Goal: Information Seeking & Learning: Understand process/instructions

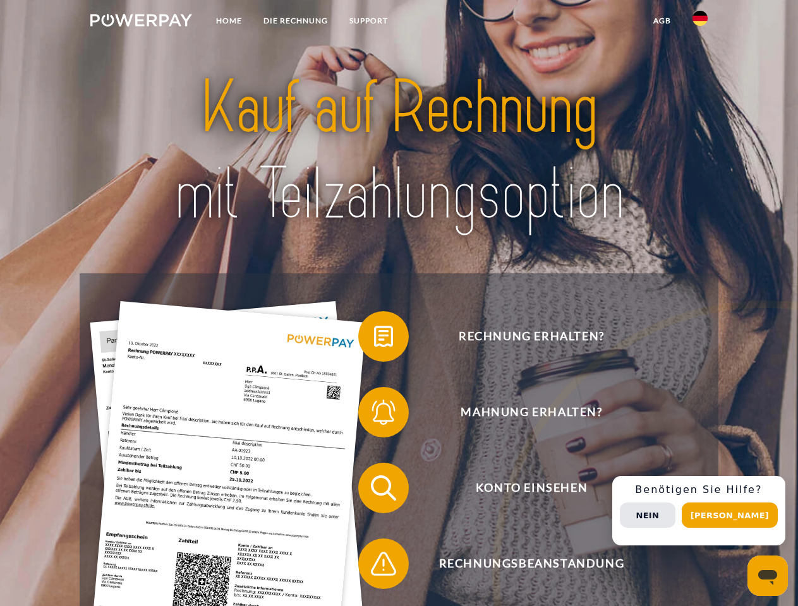
click at [141, 22] on img at bounding box center [141, 20] width 102 height 13
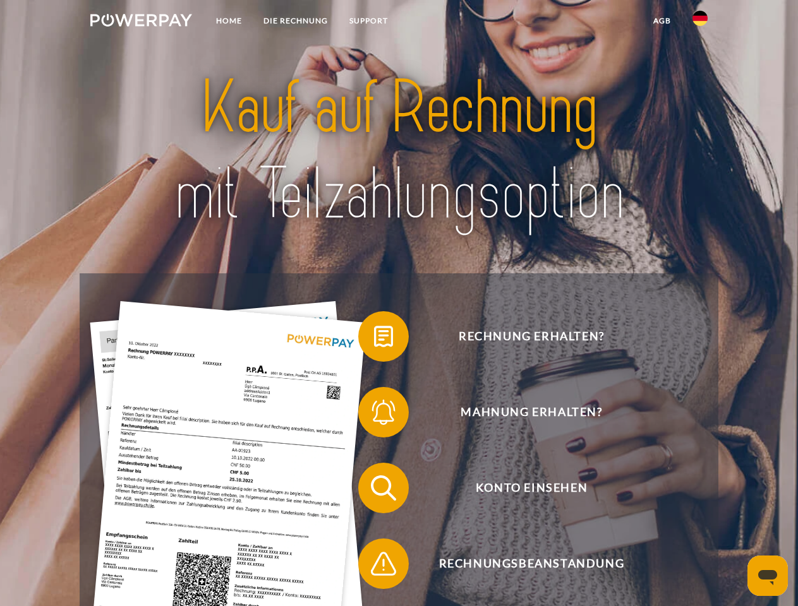
click at [700, 22] on img at bounding box center [699, 18] width 15 height 15
click at [661, 21] on link "agb" at bounding box center [661, 20] width 39 height 23
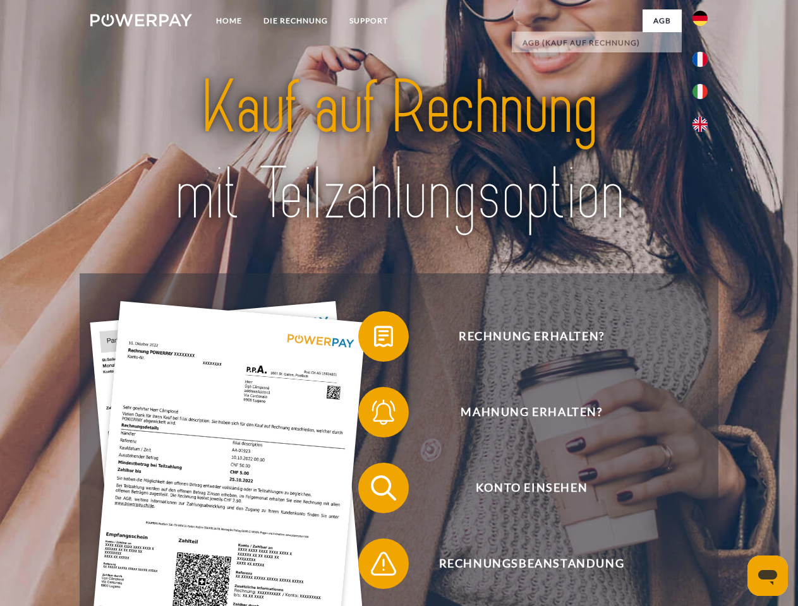
click at [374, 339] on span at bounding box center [364, 336] width 63 height 63
click at [374, 415] on span at bounding box center [364, 412] width 63 height 63
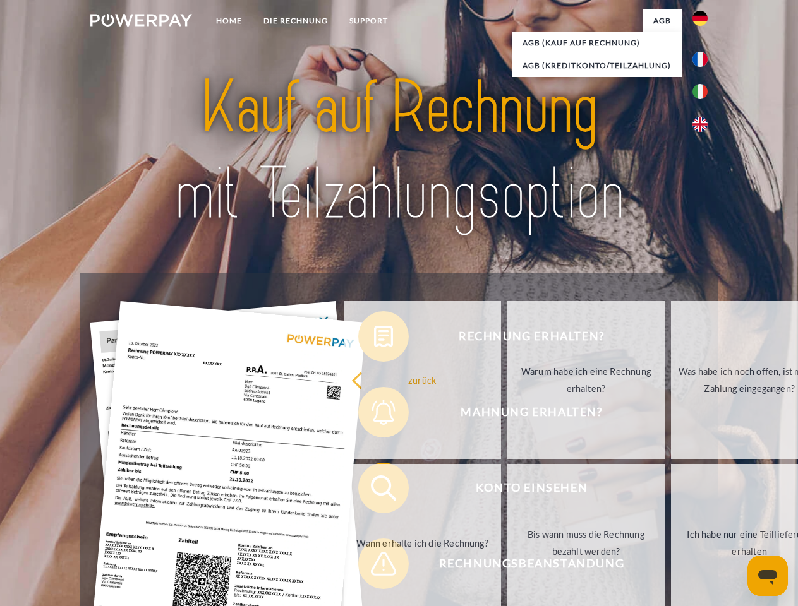
click at [507, 491] on link "Bis wann muss die Rechnung bezahlt werden?" at bounding box center [585, 543] width 157 height 158
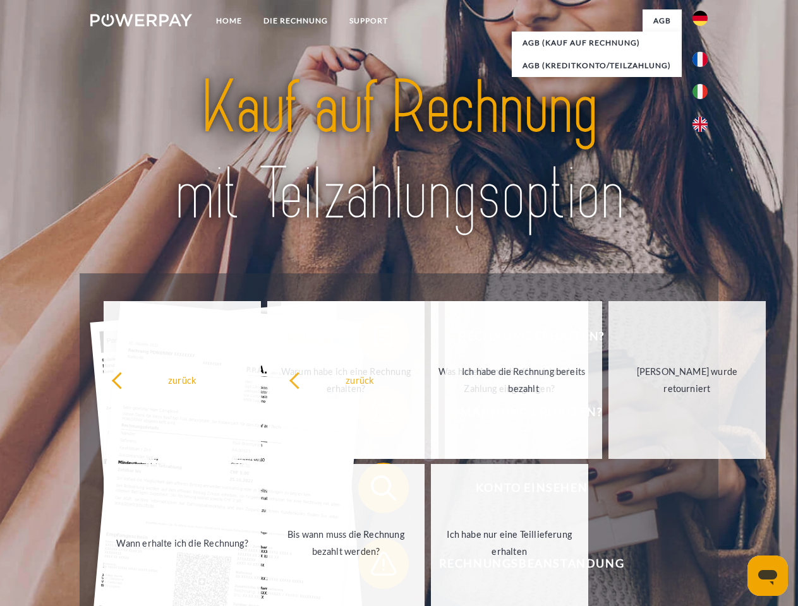
click at [374, 567] on span at bounding box center [364, 563] width 63 height 63
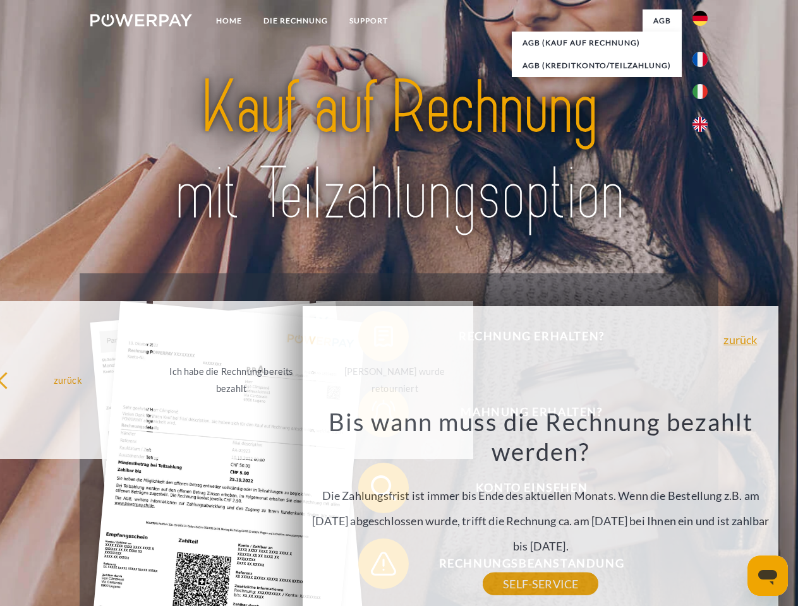
click at [703, 511] on div "Rechnung erhalten? Mahnung erhalten? Konto einsehen" at bounding box center [399, 526] width 638 height 505
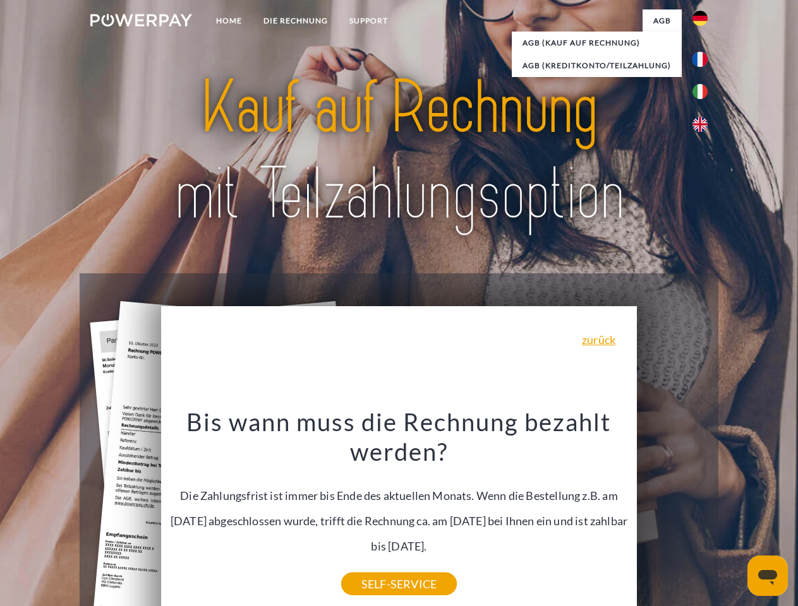
click at [672, 514] on span "Konto einsehen" at bounding box center [531, 488] width 310 height 51
click at [734, 515] on header "Home DIE RECHNUNG SUPPORT" at bounding box center [399, 436] width 798 height 872
